Goal: Download file/media

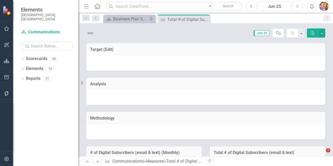
click at [99, 6] on icon "Home" at bounding box center [97, 5] width 7 height 5
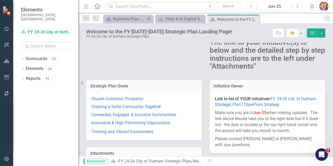
scroll to position [87, 0]
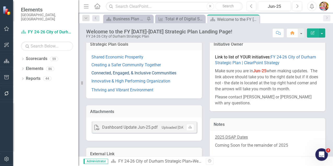
click at [112, 73] on link "Connected, Engaged, & Inclusive Communities" at bounding box center [133, 73] width 85 height 5
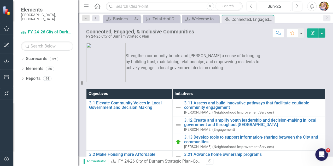
click at [273, 5] on div "Jun-25" at bounding box center [275, 6] width 30 height 6
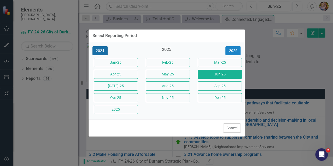
click at [100, 52] on button "2024" at bounding box center [99, 50] width 15 height 9
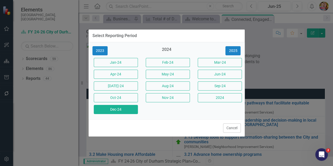
click at [120, 111] on button "Dec-24" at bounding box center [116, 109] width 44 height 9
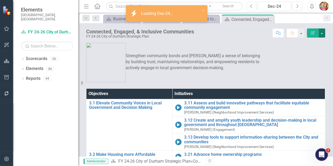
click at [323, 35] on button "button" at bounding box center [322, 32] width 7 height 9
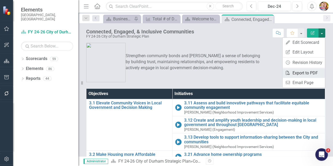
click at [304, 72] on link "PDF Export to PDF" at bounding box center [304, 73] width 42 height 10
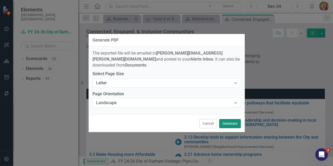
click at [229, 121] on button "Generate" at bounding box center [230, 123] width 22 height 9
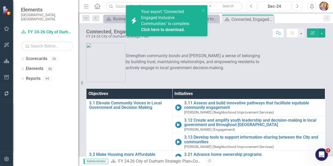
click at [175, 29] on link "Click here to download." at bounding box center [163, 29] width 44 height 5
